Goal: Information Seeking & Learning: Learn about a topic

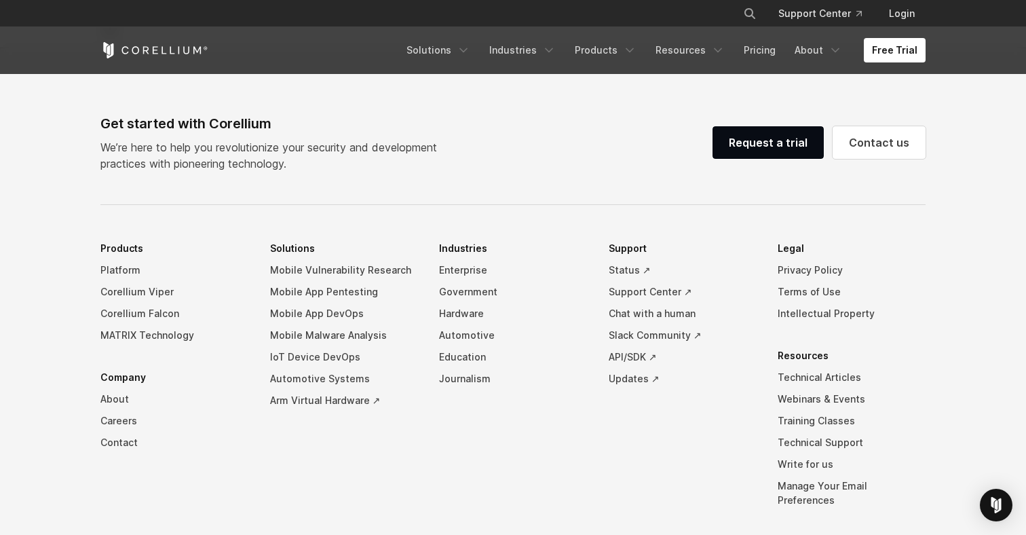
scroll to position [3080, 0]
click at [345, 410] on link "Arm Virtual Hardware ↗" at bounding box center [344, 399] width 148 height 22
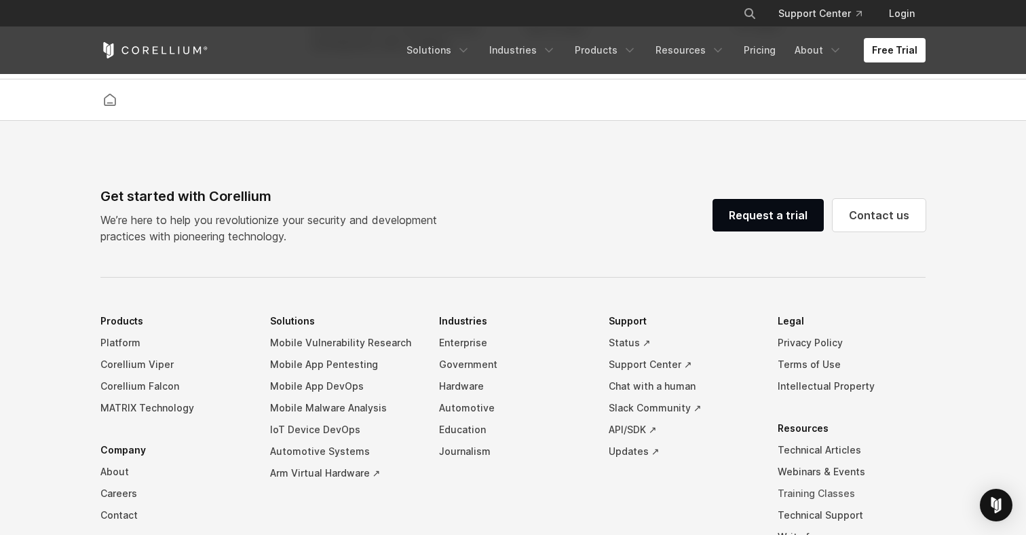
scroll to position [2853, 0]
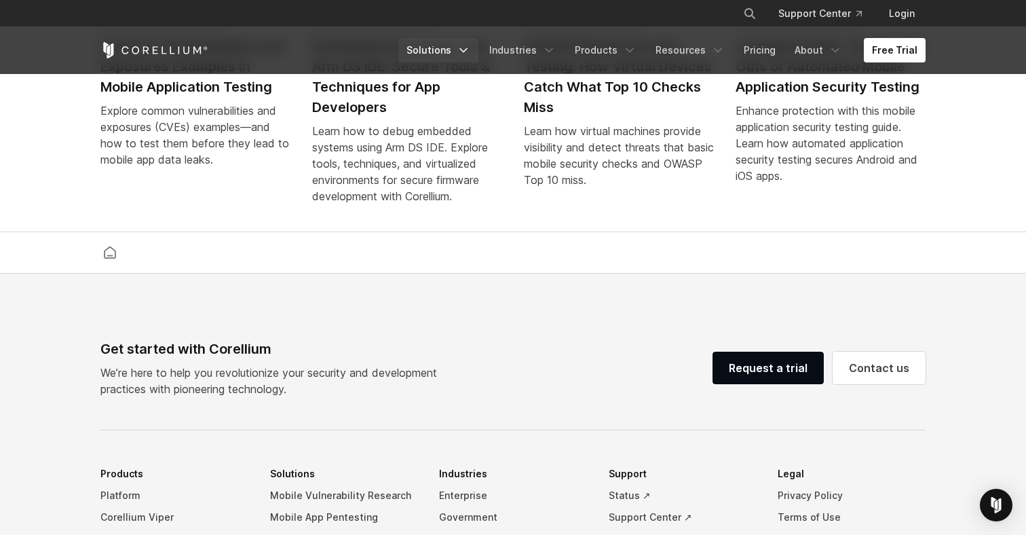
click at [463, 46] on link "Solutions" at bounding box center [438, 50] width 80 height 24
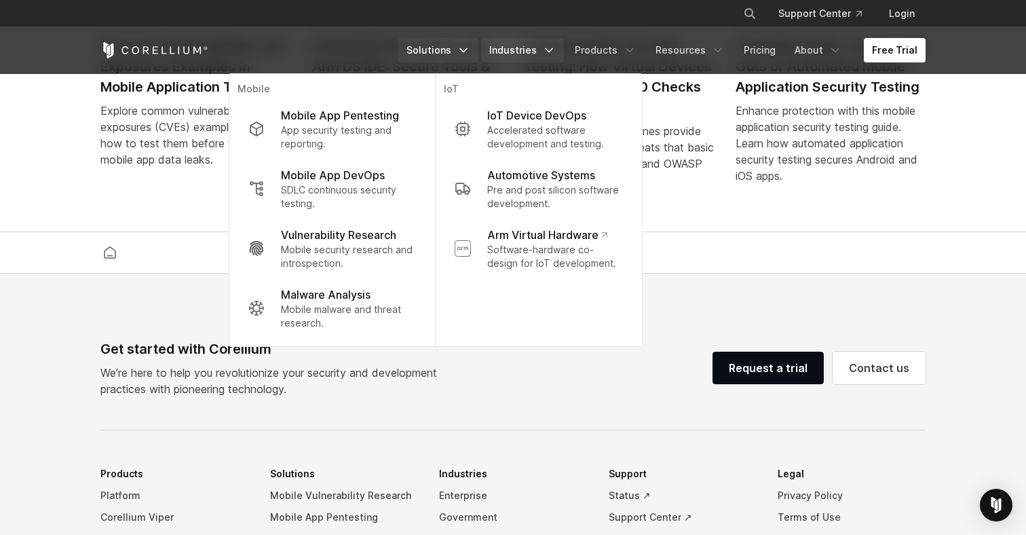
click at [520, 45] on link "Industries" at bounding box center [522, 50] width 83 height 24
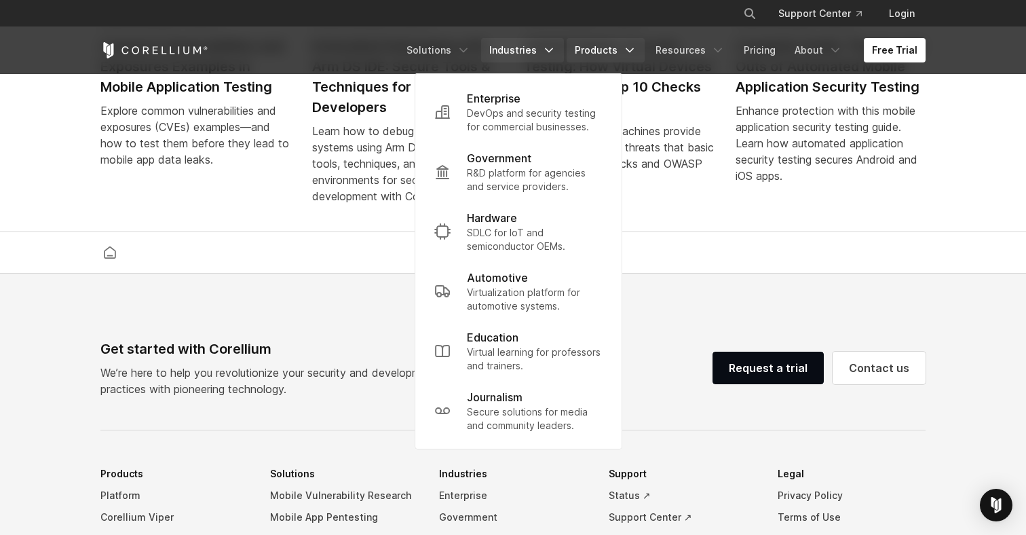
click at [615, 48] on link "Products" at bounding box center [606, 50] width 78 height 24
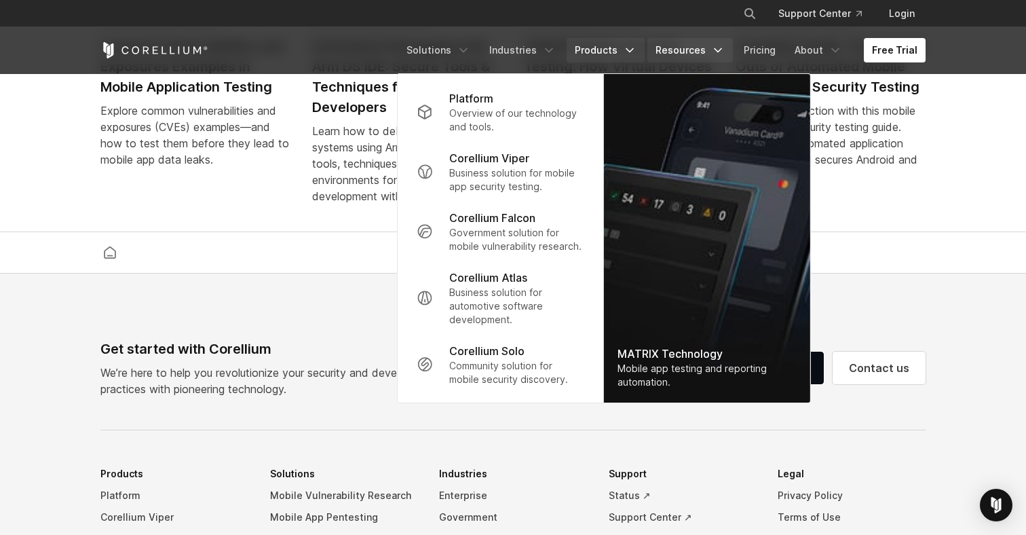
click at [693, 45] on link "Resources" at bounding box center [689, 50] width 85 height 24
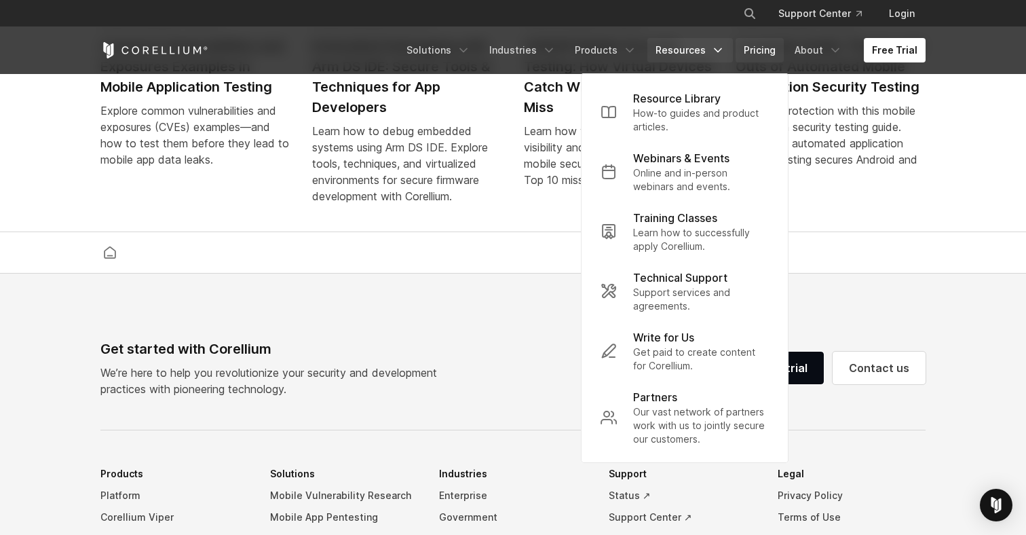
click at [757, 50] on link "Pricing" at bounding box center [760, 50] width 48 height 24
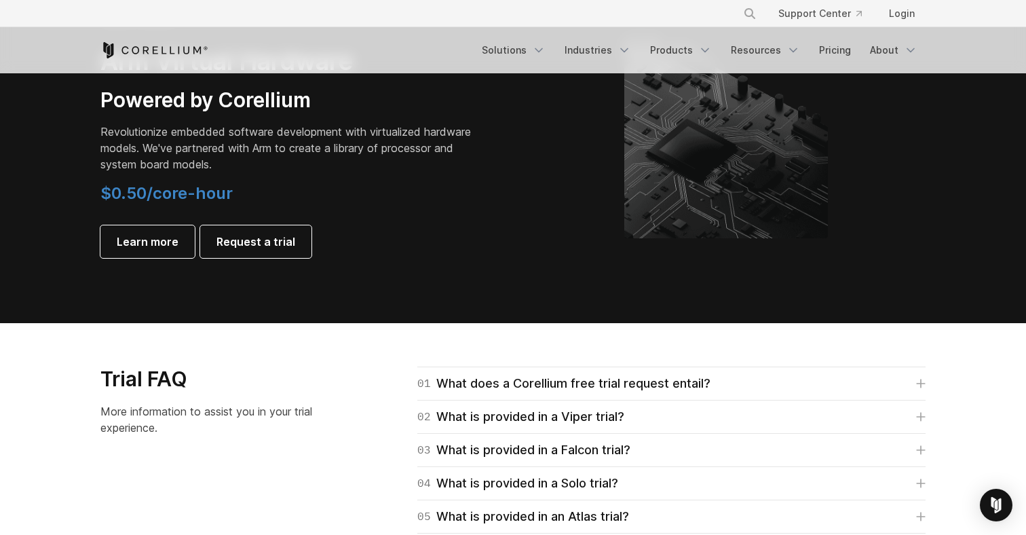
scroll to position [1509, 0]
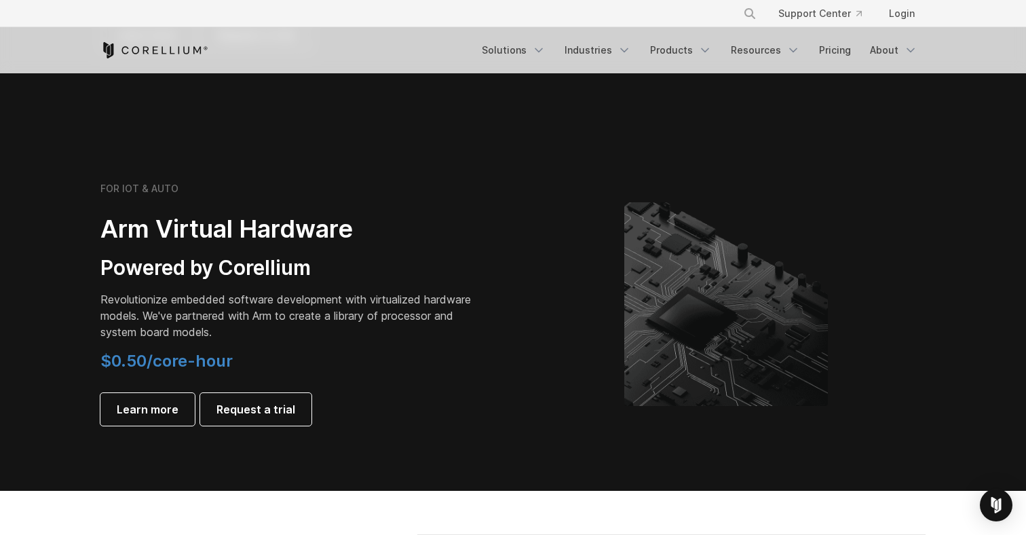
click at [191, 366] on span "$0.50/core-hour" at bounding box center [166, 361] width 132 height 20
click at [156, 410] on span "Learn more" at bounding box center [148, 409] width 62 height 16
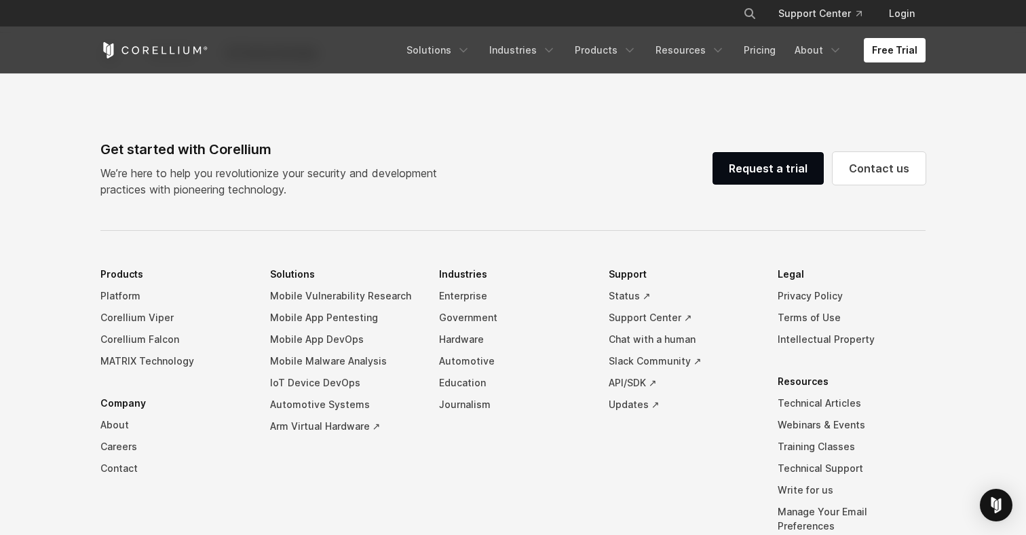
scroll to position [3743, 0]
